Goal: Task Accomplishment & Management: Manage account settings

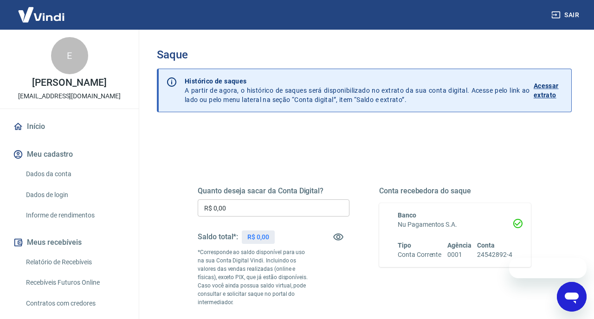
click at [53, 173] on link "Dados da conta" at bounding box center [74, 174] width 105 height 19
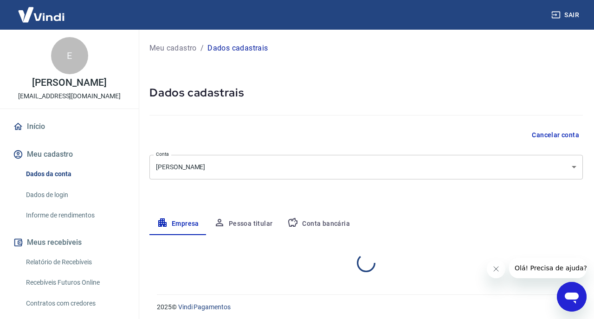
select select "SP"
click at [39, 195] on link "Dados de login" at bounding box center [74, 195] width 105 height 19
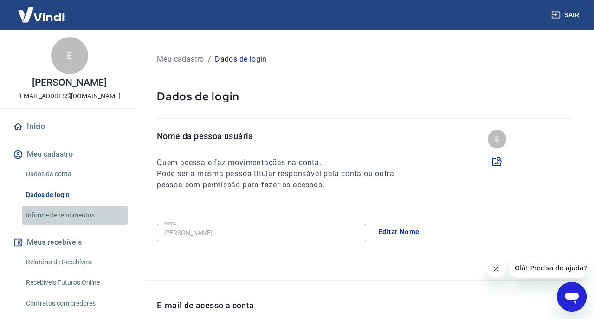
click at [53, 214] on link "Informe de rendimentos" at bounding box center [74, 215] width 105 height 19
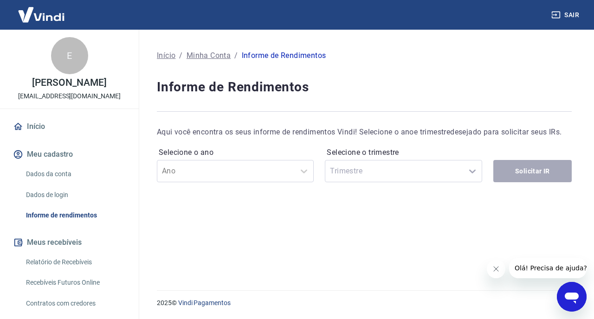
click at [51, 263] on link "Relatório de Recebíveis" at bounding box center [74, 262] width 105 height 19
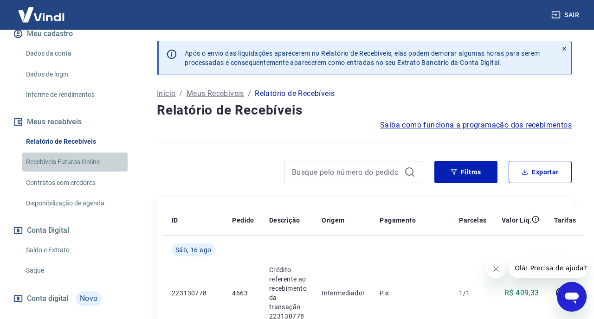
click at [85, 161] on link "Recebíveis Futuros Online" at bounding box center [74, 162] width 105 height 19
